Goal: Task Accomplishment & Management: Manage account settings

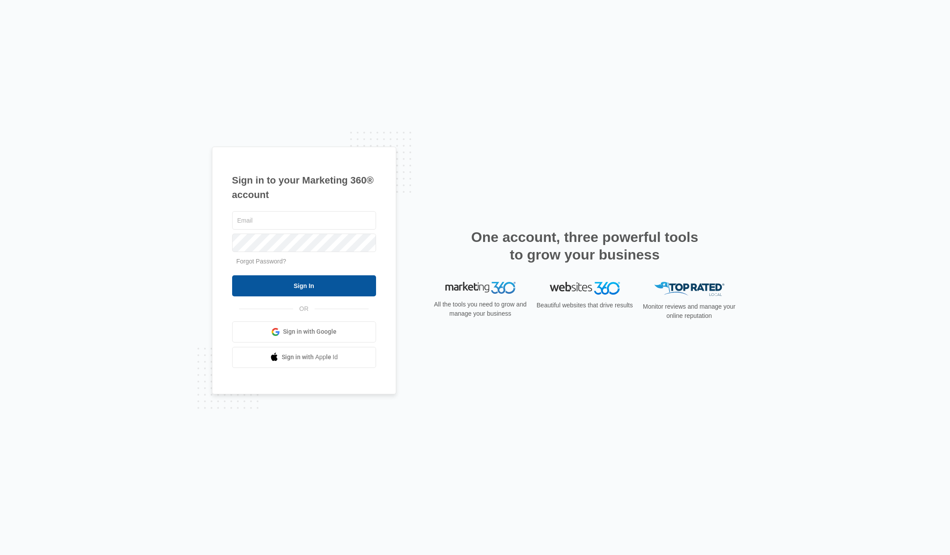
type input "[EMAIL_ADDRESS][DOMAIN_NAME]"
click at [324, 289] on input "Sign In" at bounding box center [304, 285] width 144 height 21
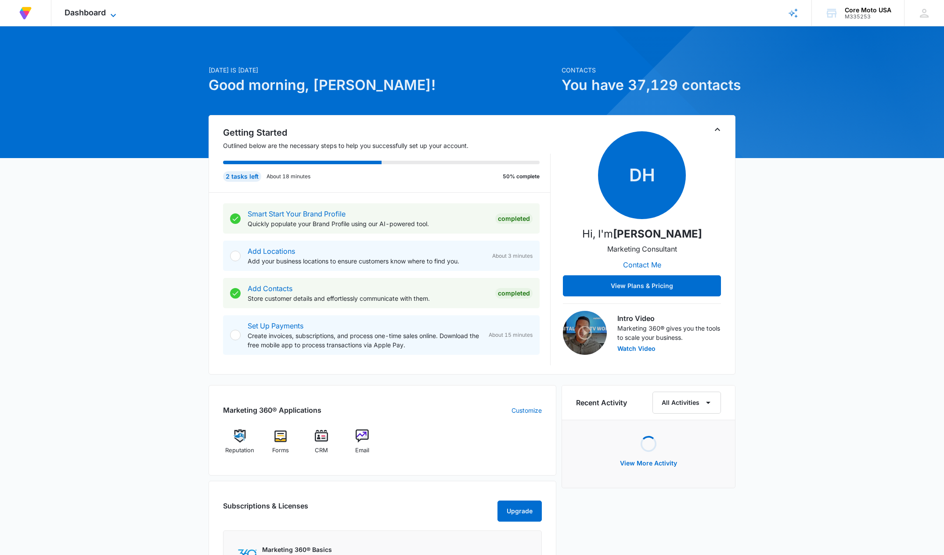
click at [112, 11] on icon at bounding box center [113, 15] width 11 height 11
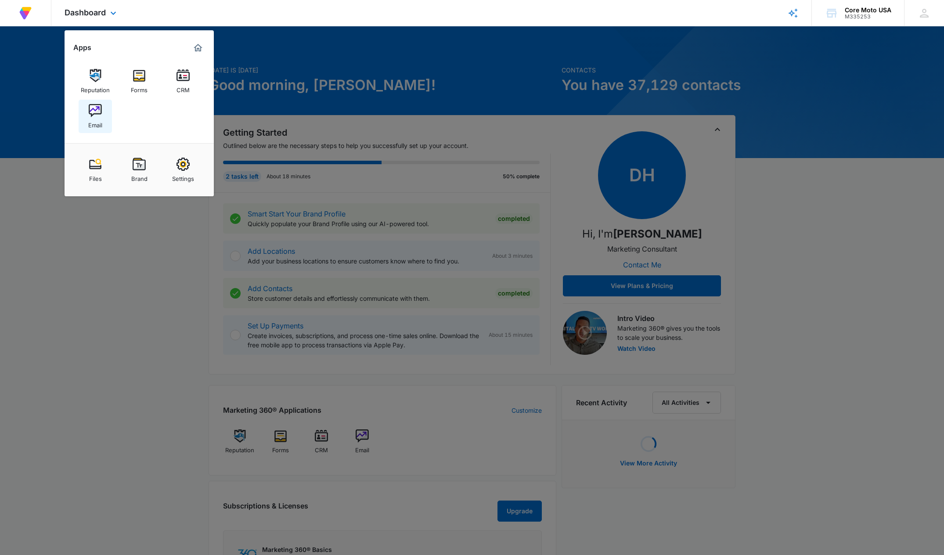
click at [94, 117] on img at bounding box center [95, 110] width 13 height 13
